Goal: Consume media (video, audio): Consume media (video, audio)

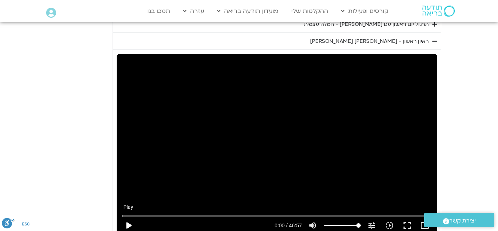
click at [129, 216] on button "play_arrow" at bounding box center [129, 225] width 18 height 18
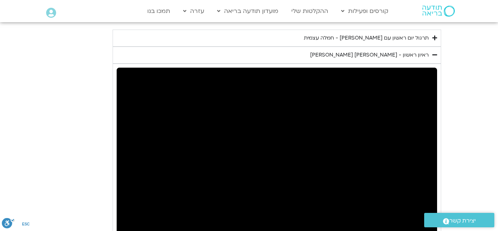
scroll to position [784, 0]
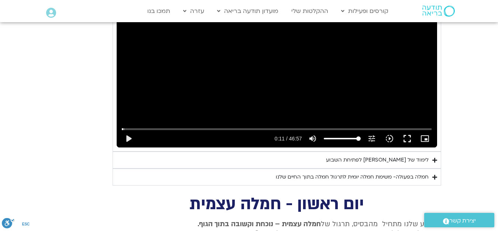
scroll to position [895, 0]
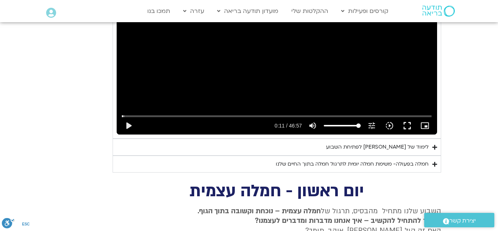
click at [385, 142] on div "לימוד של [PERSON_NAME] לפתיחת השבוע" at bounding box center [377, 146] width 103 height 9
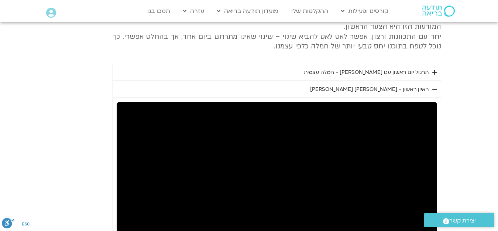
scroll to position [784, 0]
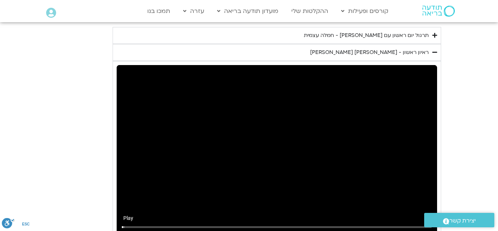
type input "411.350615"
type input "78.6221590909091"
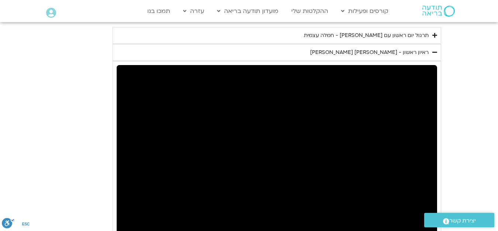
click at [456, 104] on section "יום ראשון - חמלה עצמית השבוע שלנו מתחיל מהבסיס, תרגול של חמלה עצמית – נוכחת וקש…" at bounding box center [249, 215] width 498 height 594
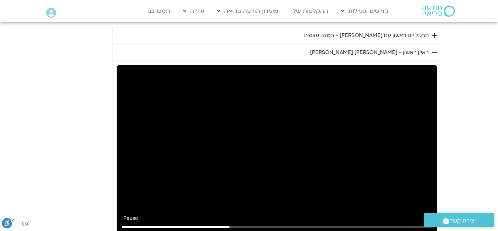
click at [264, 224] on input "Seek" at bounding box center [276, 226] width 309 height 4
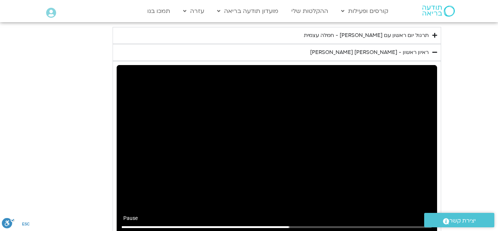
type input "1536.568826"
